Goal: Information Seeking & Learning: Learn about a topic

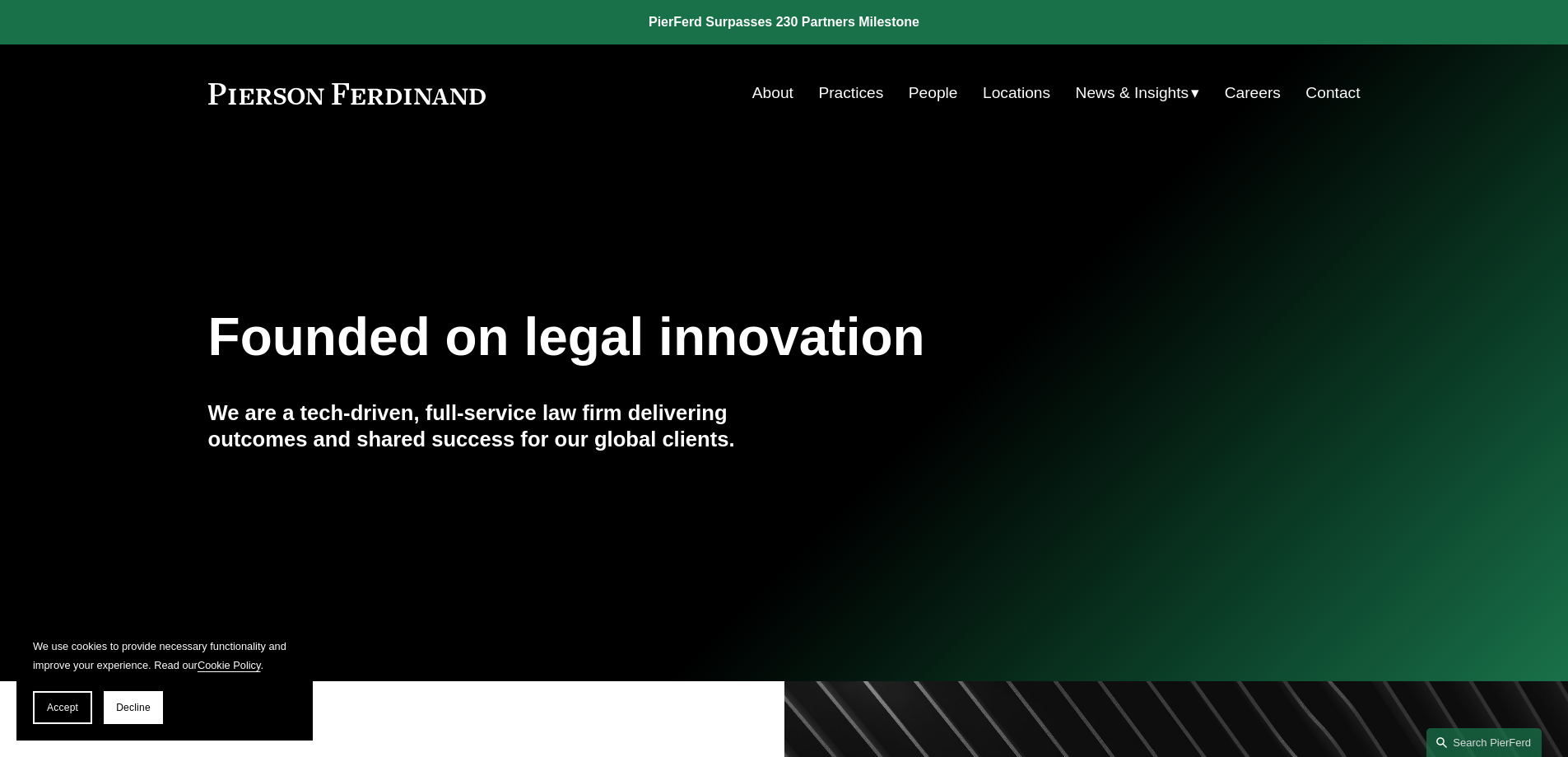
click at [911, 95] on link "People" at bounding box center [932, 93] width 49 height 32
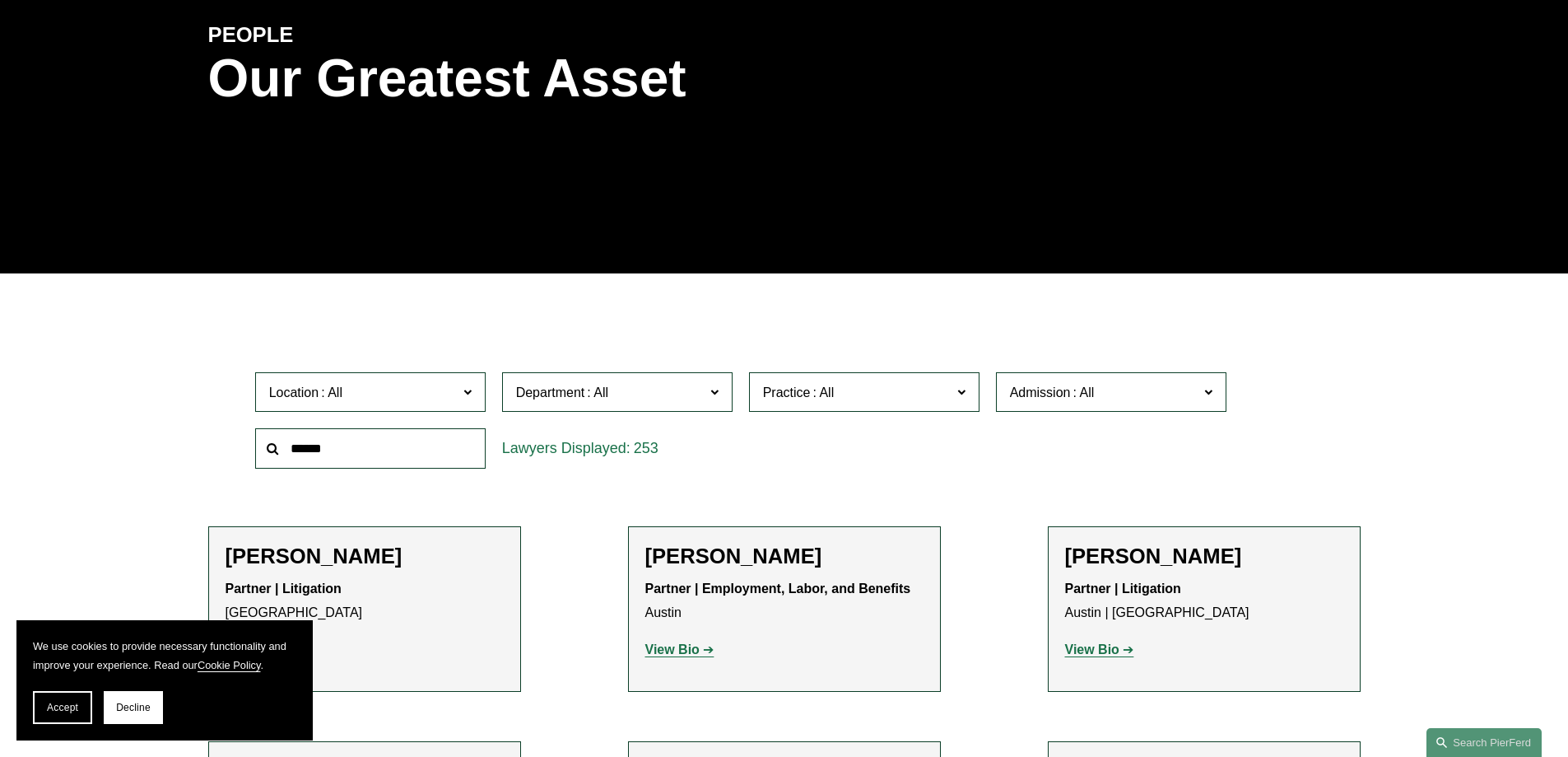
scroll to position [330, 0]
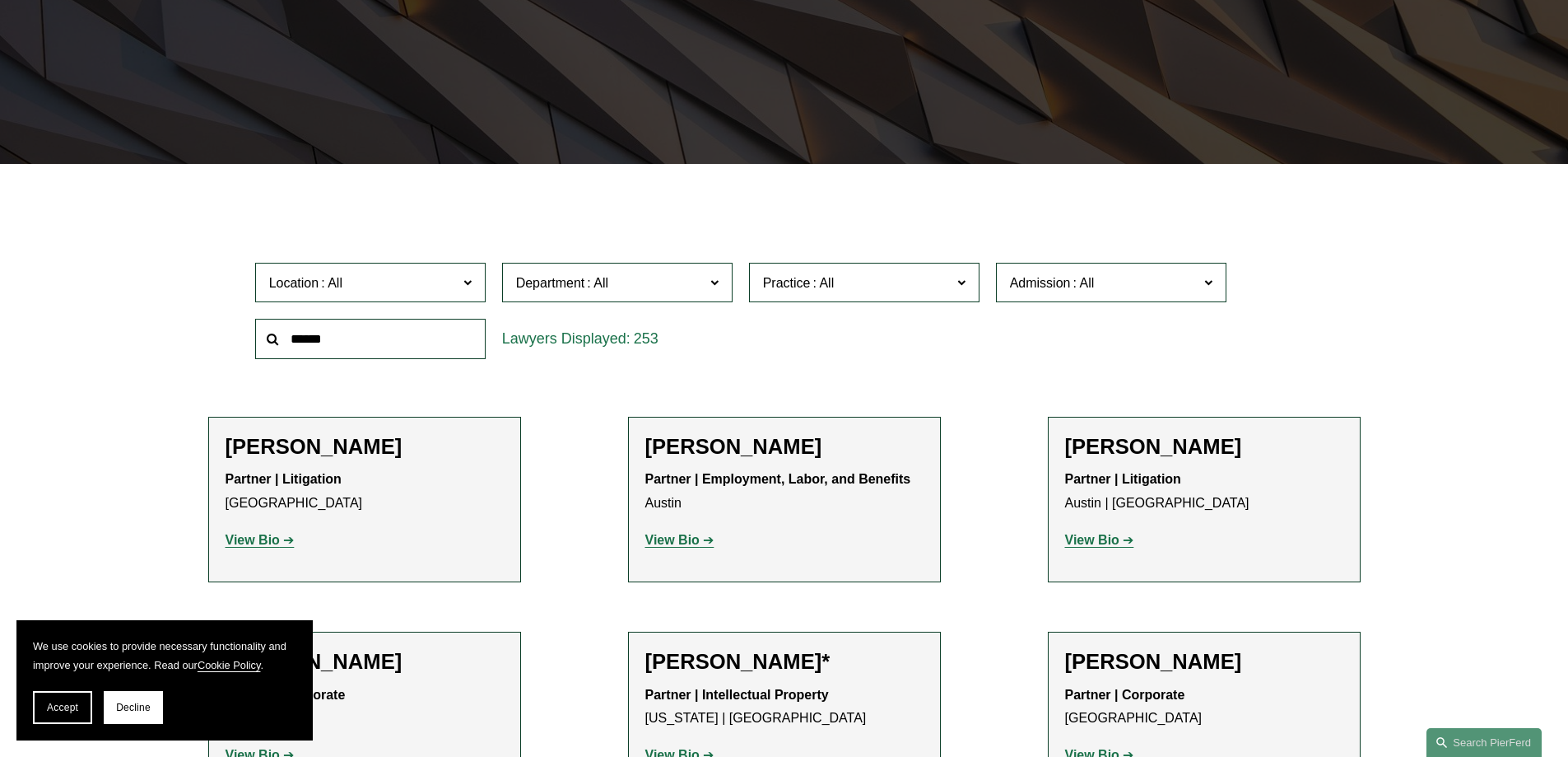
click at [428, 289] on span "Location" at bounding box center [363, 283] width 189 height 22
click at [0, 0] on link "[GEOGRAPHIC_DATA]" at bounding box center [0, 0] width 0 height 0
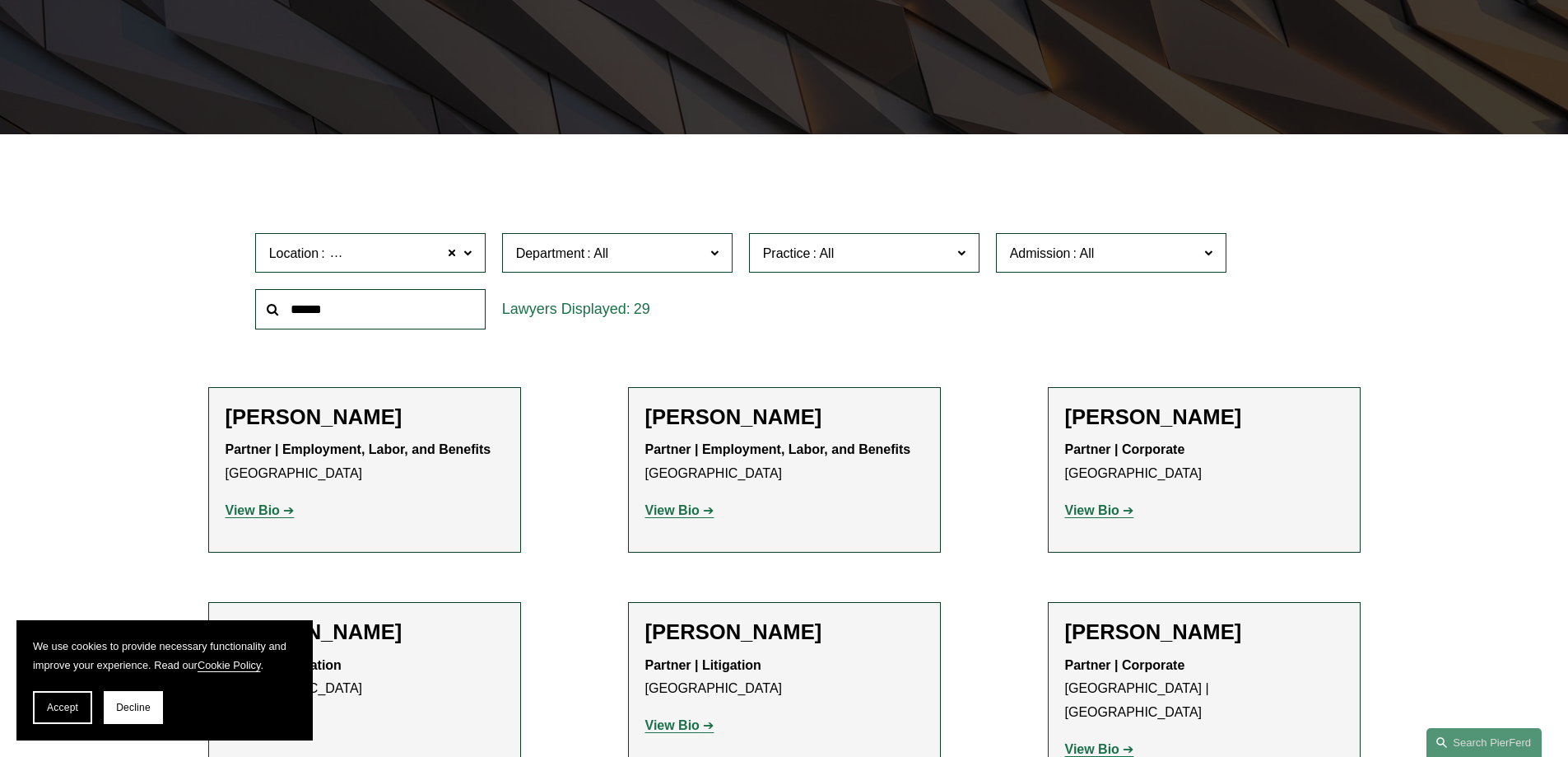
scroll to position [412, 0]
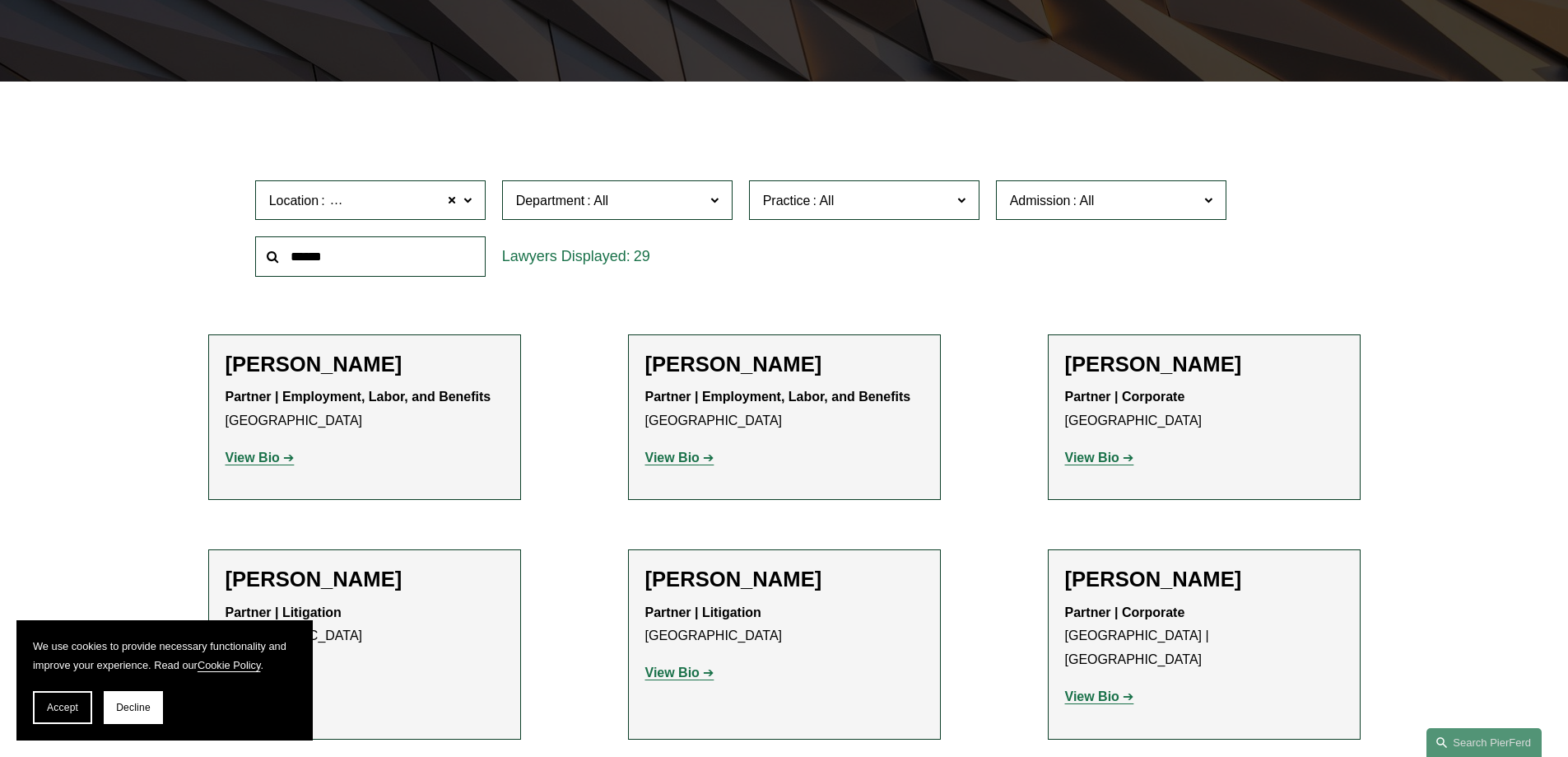
click at [381, 267] on input "text" at bounding box center [370, 256] width 231 height 40
click at [669, 252] on div "29" at bounding box center [617, 256] width 231 height 40
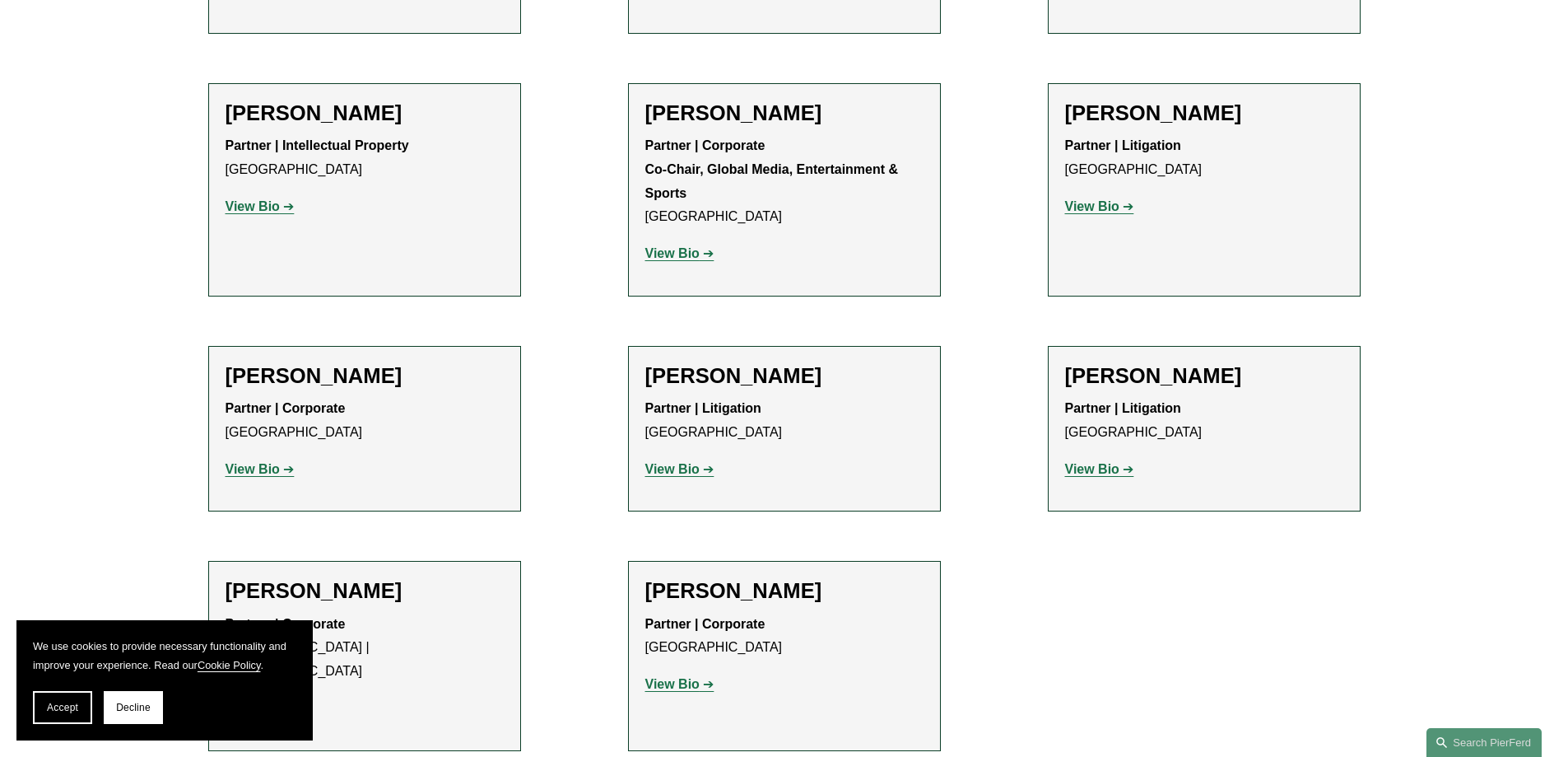
scroll to position [2414, 0]
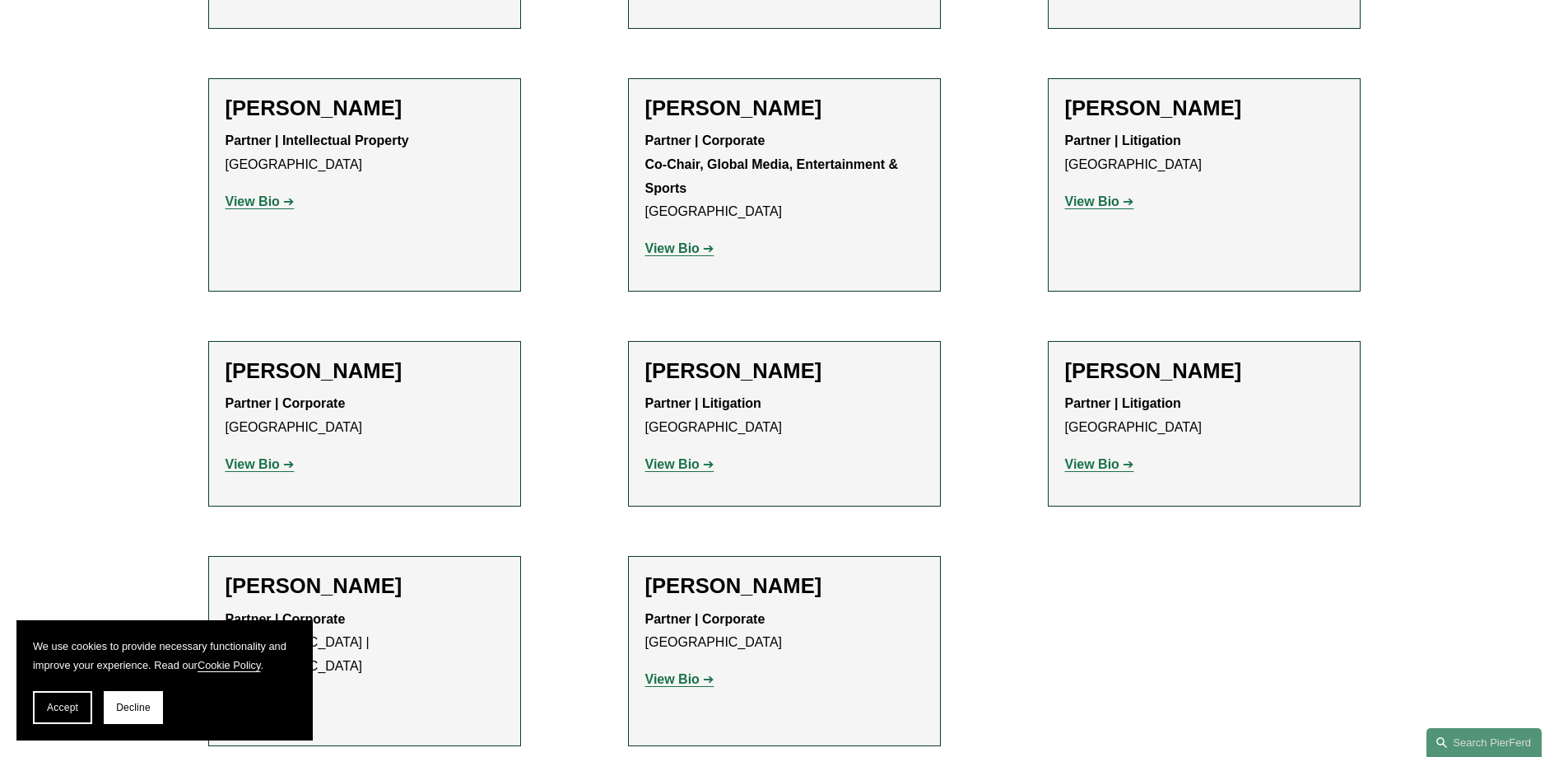
click at [741, 392] on p "Partner | Litigation [GEOGRAPHIC_DATA]" at bounding box center [784, 415] width 278 height 47
click at [692, 457] on strong "View Bio" at bounding box center [672, 464] width 54 height 14
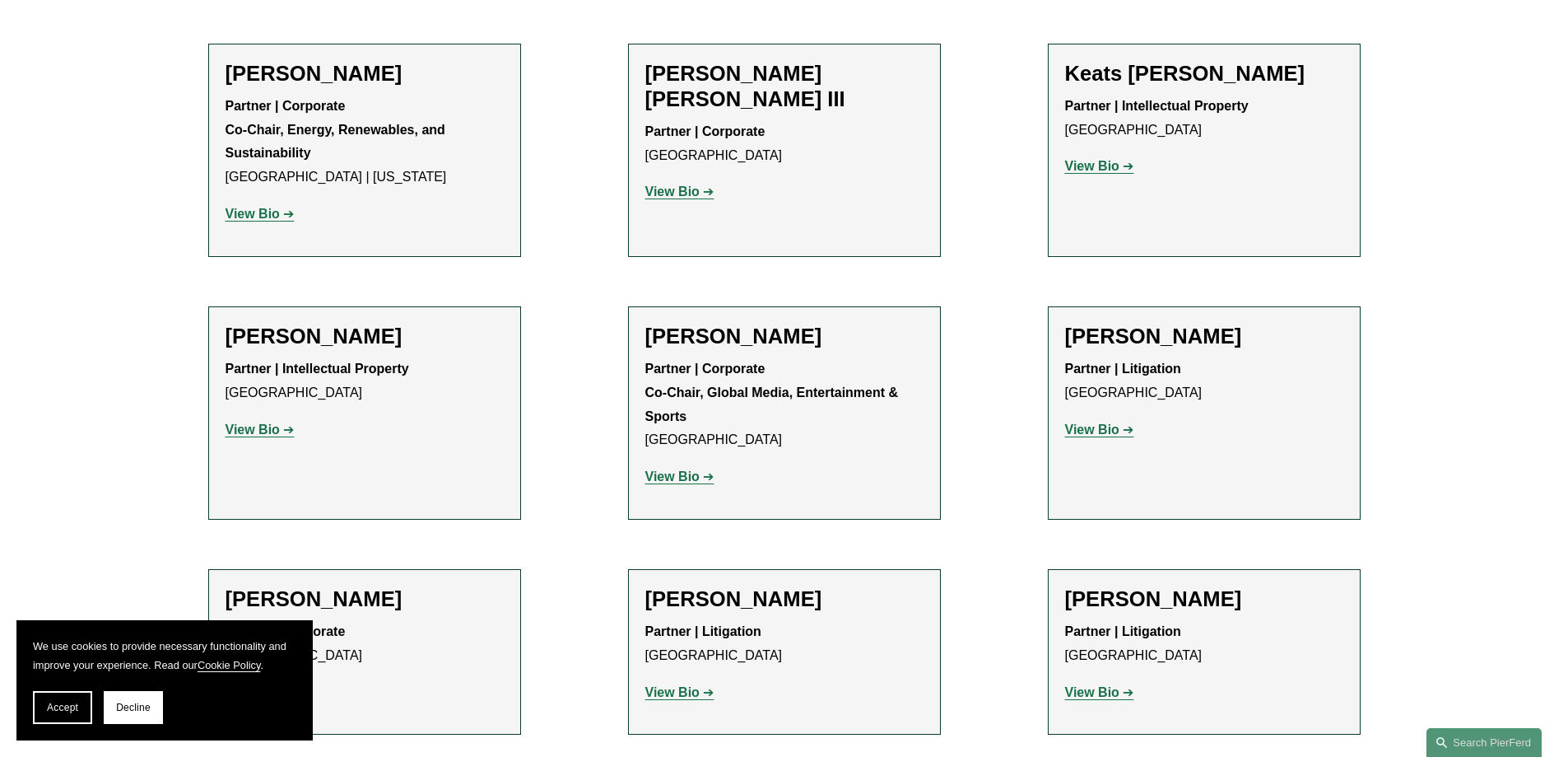
scroll to position [2250, 0]
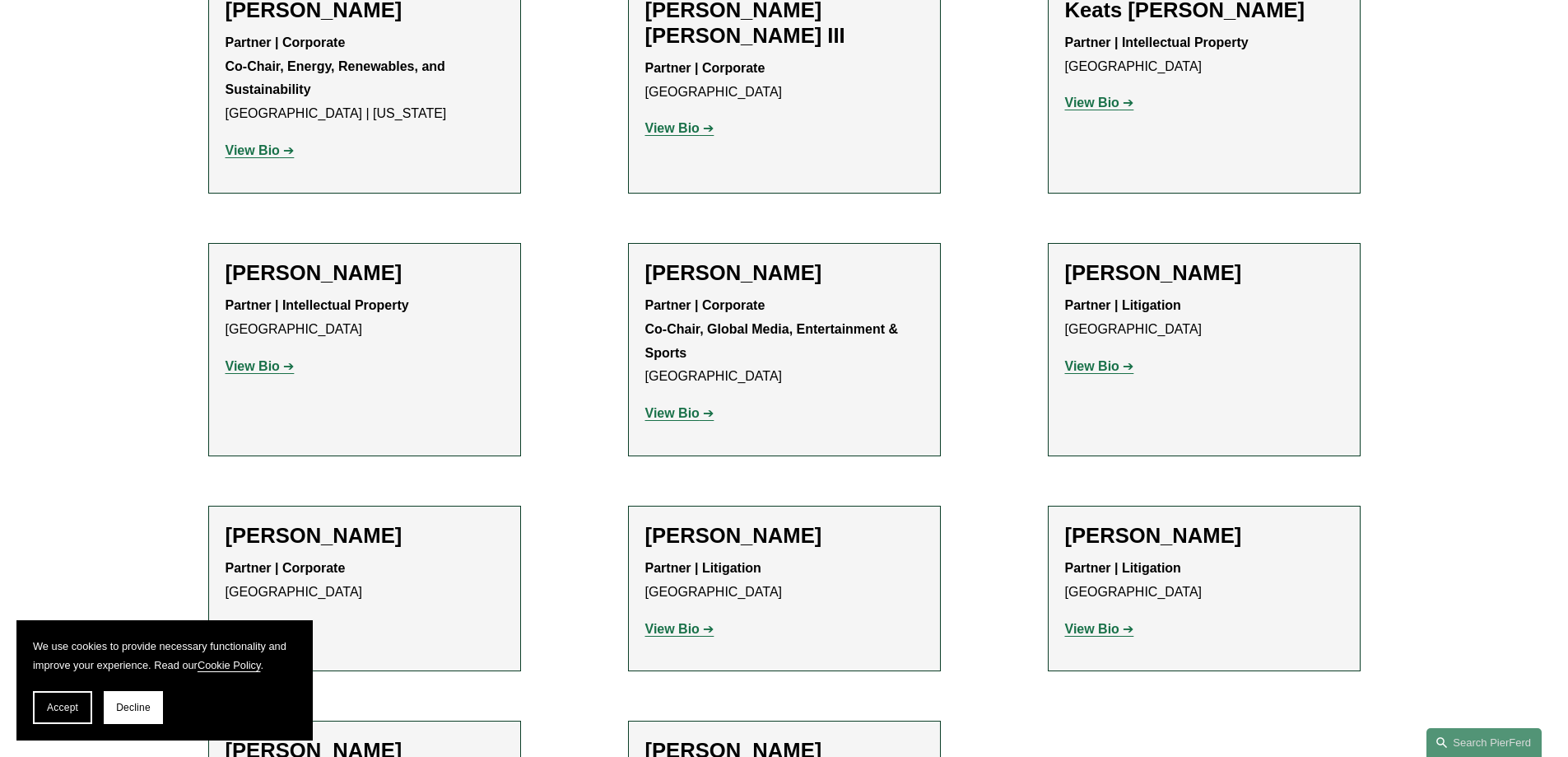
click at [687, 402] on p "View Bio" at bounding box center [784, 414] width 278 height 24
click at [677, 402] on p "View Bio" at bounding box center [784, 414] width 278 height 24
click at [677, 406] on strong "View Bio" at bounding box center [672, 412] width 54 height 14
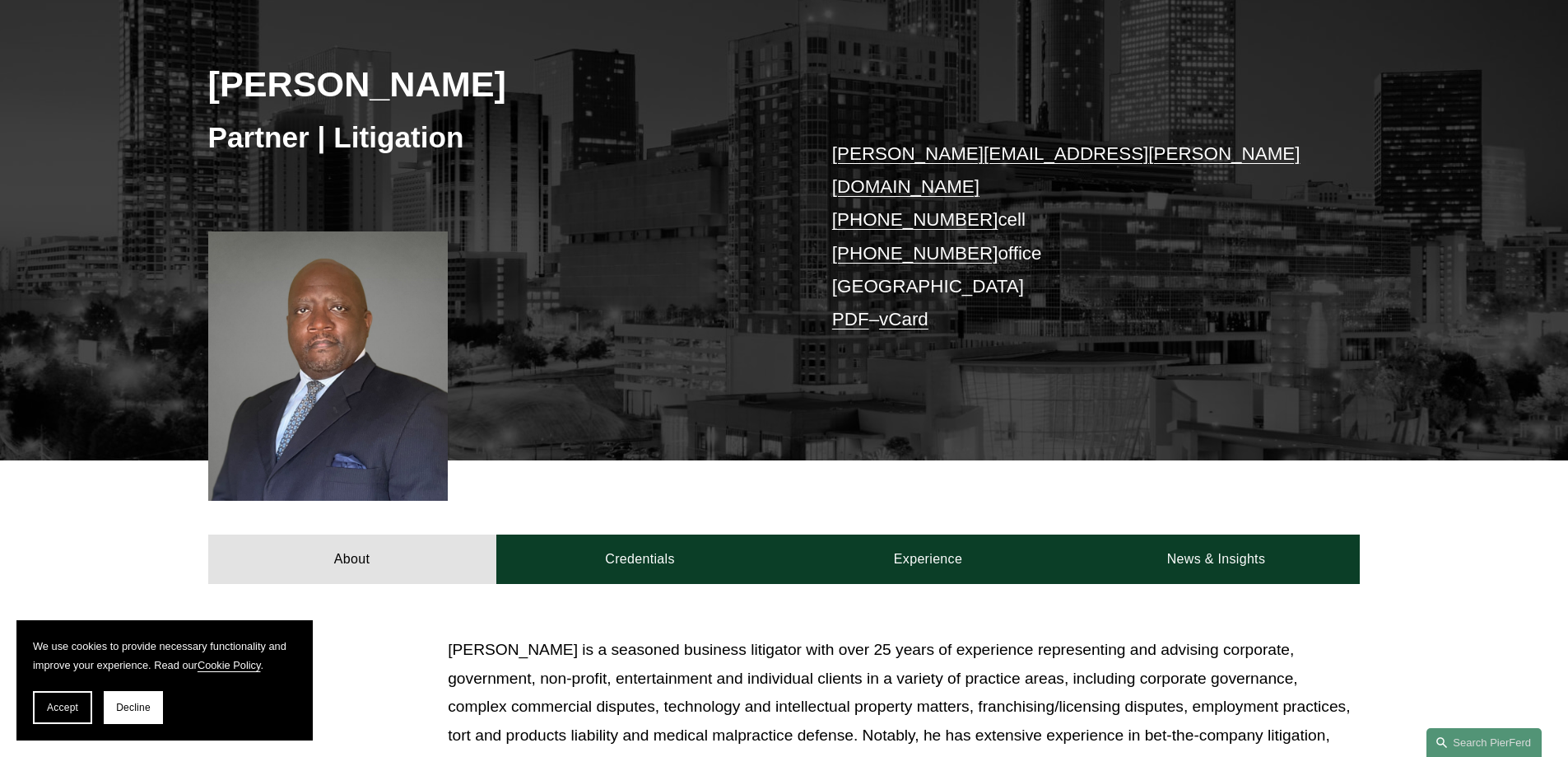
scroll to position [247, 0]
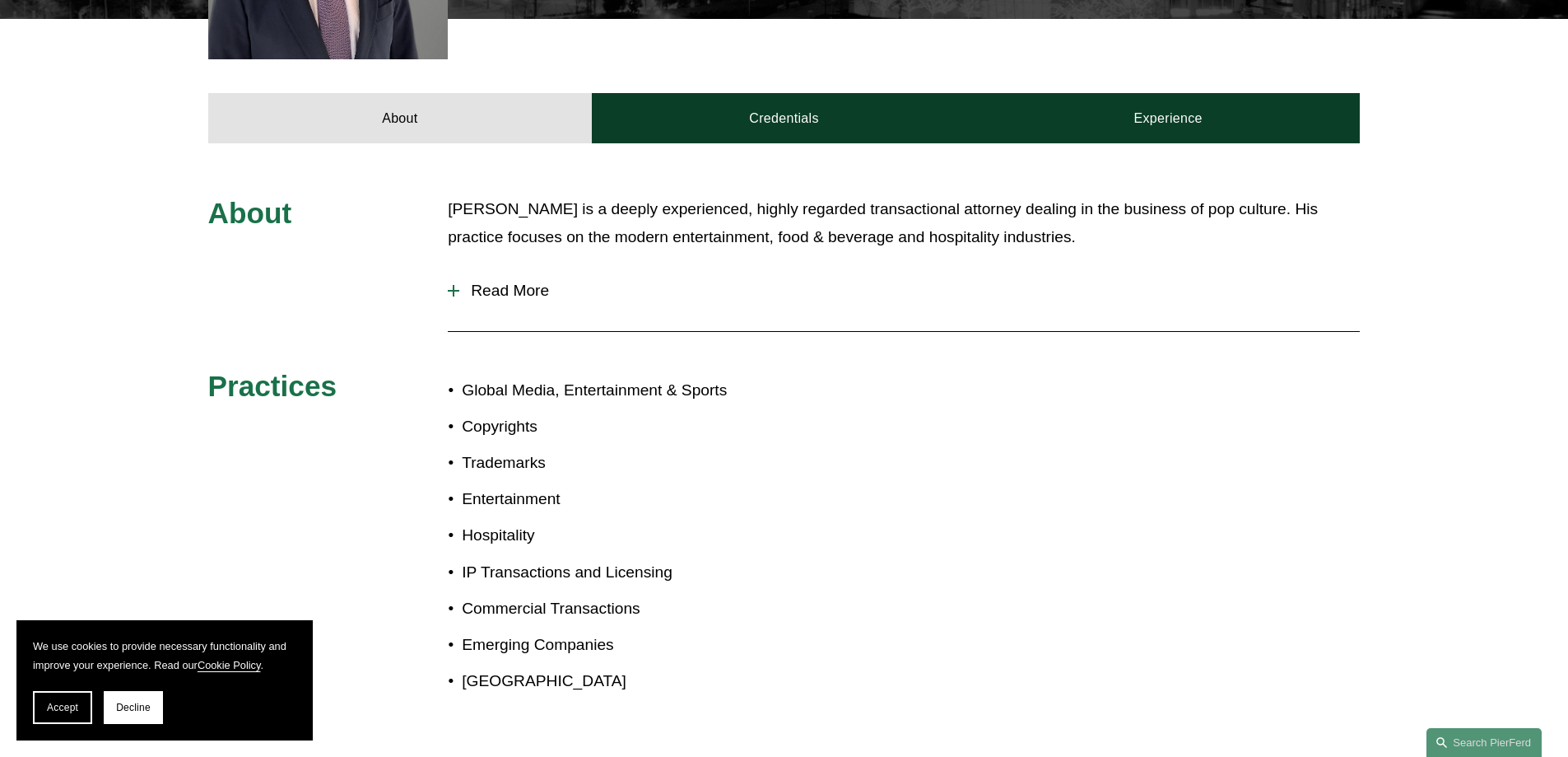
scroll to position [823, 0]
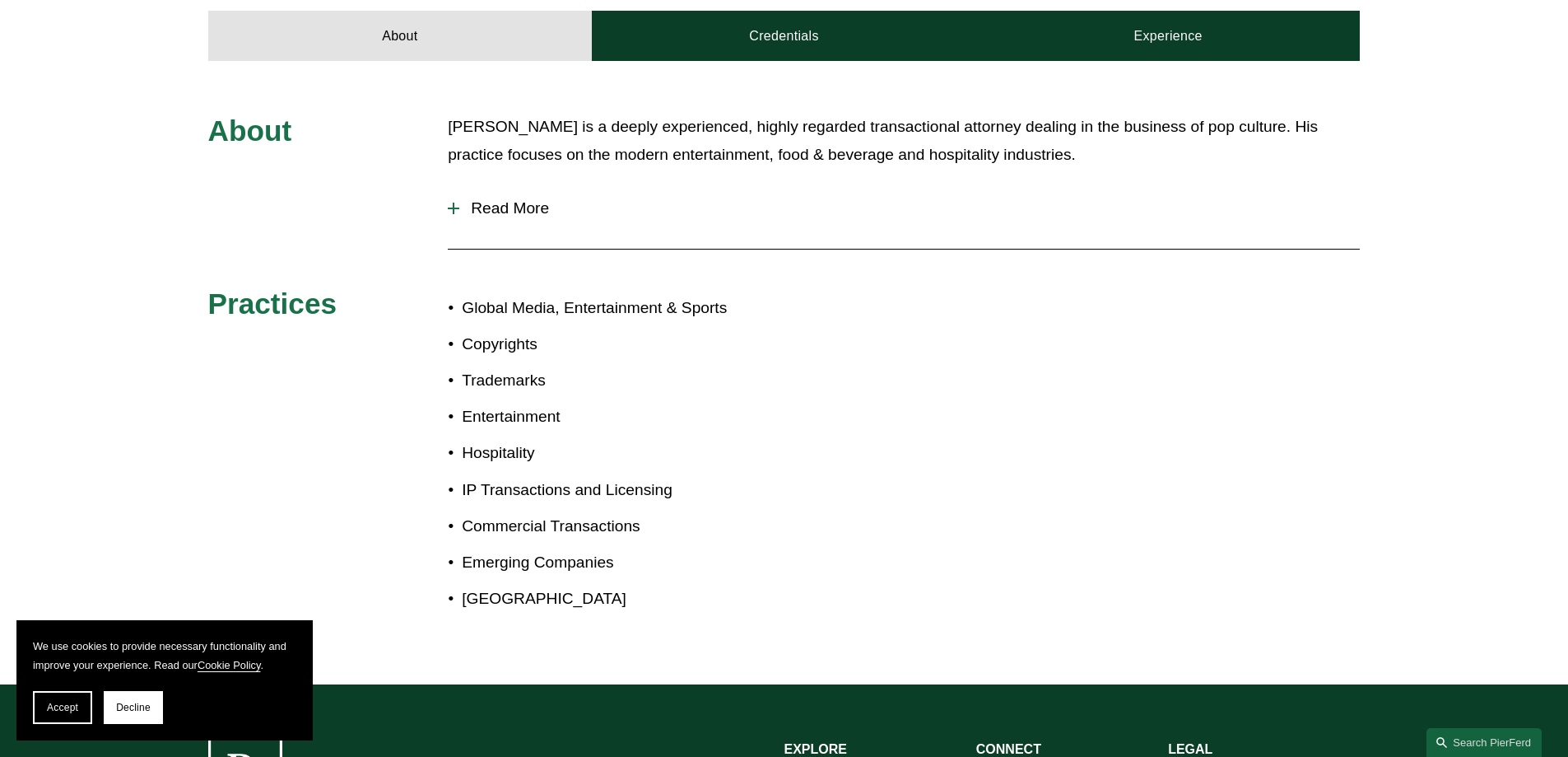
click at [540, 199] on span "Read More" at bounding box center [909, 208] width 901 height 18
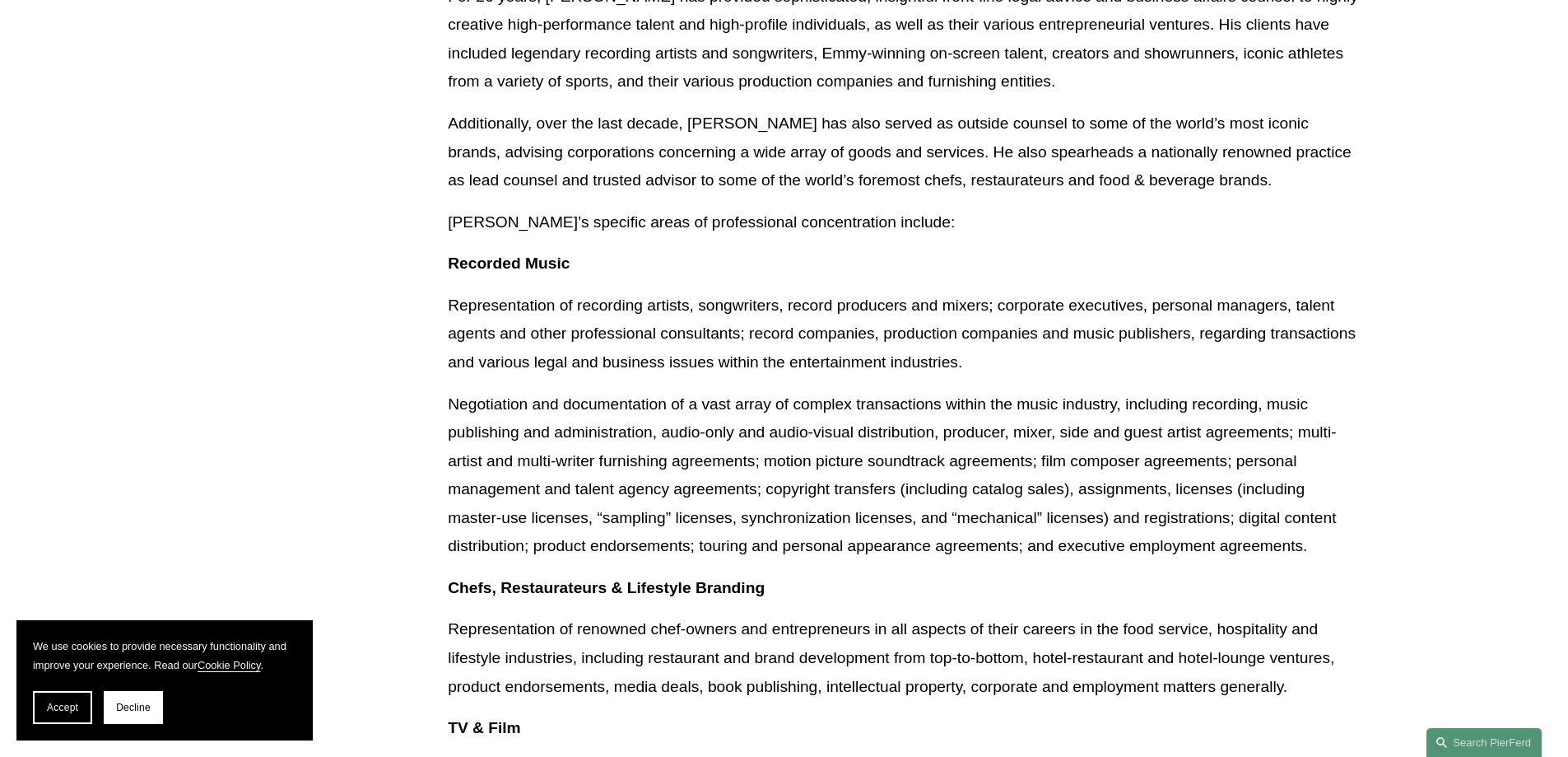
scroll to position [1399, 0]
